Goal: Check status

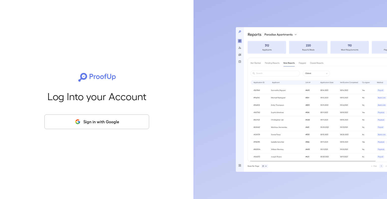
click at [115, 122] on button "Sign in with Google" at bounding box center [96, 121] width 105 height 15
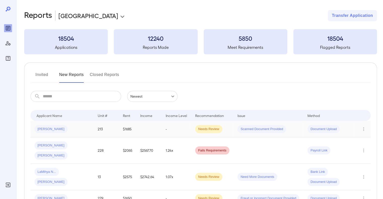
click at [191, 130] on td "Needs Review" at bounding box center [212, 129] width 42 height 16
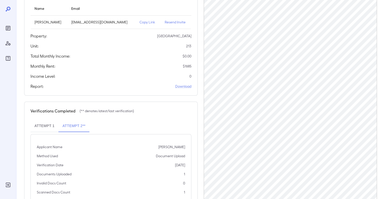
scroll to position [80, 0]
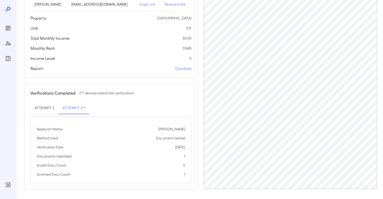
click at [48, 103] on button "Attempt 1" at bounding box center [44, 108] width 28 height 12
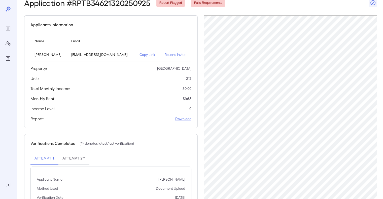
scroll to position [0, 0]
